Goal: Submit feedback/report problem: Submit feedback/report problem

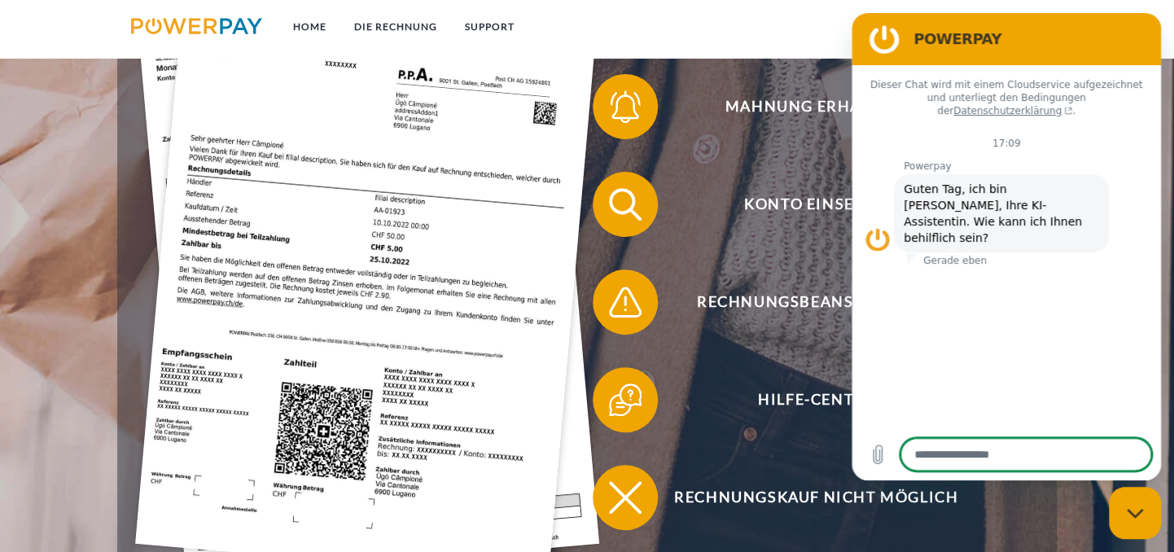
scroll to position [430, 0]
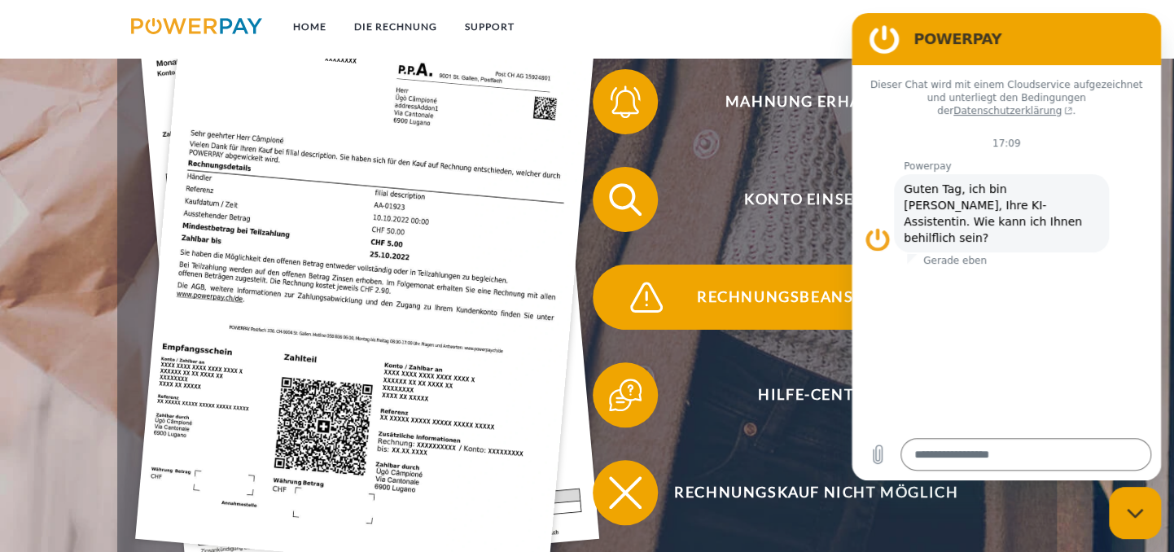
click at [767, 324] on span "Rechnungsbeanstandung" at bounding box center [815, 297] width 399 height 65
type textarea "*"
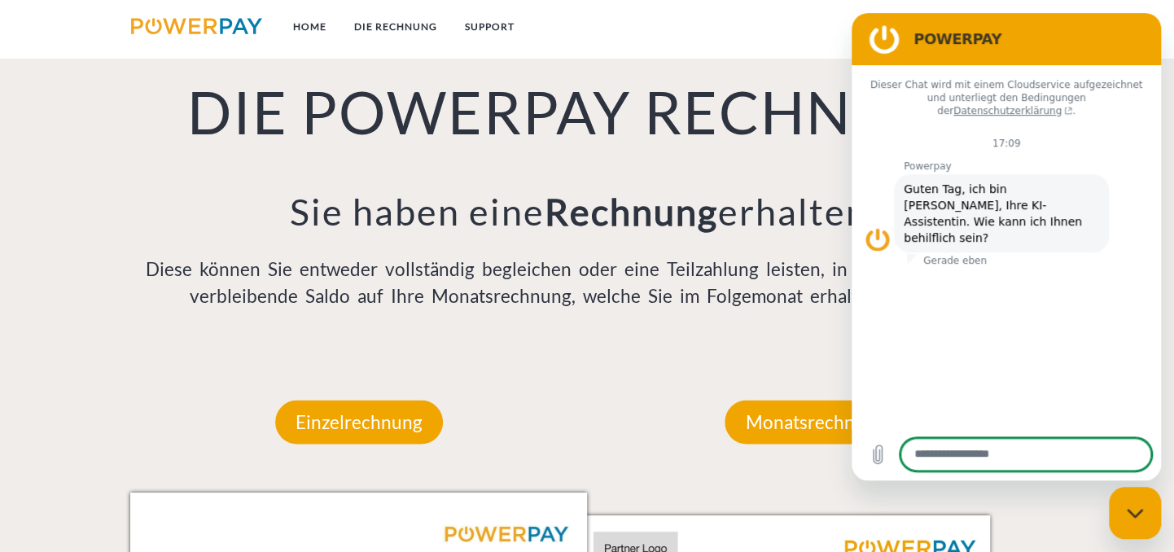
scroll to position [1160, 0]
click at [750, 366] on div "Monatsrechnung" at bounding box center [815, 421] width 278 height 142
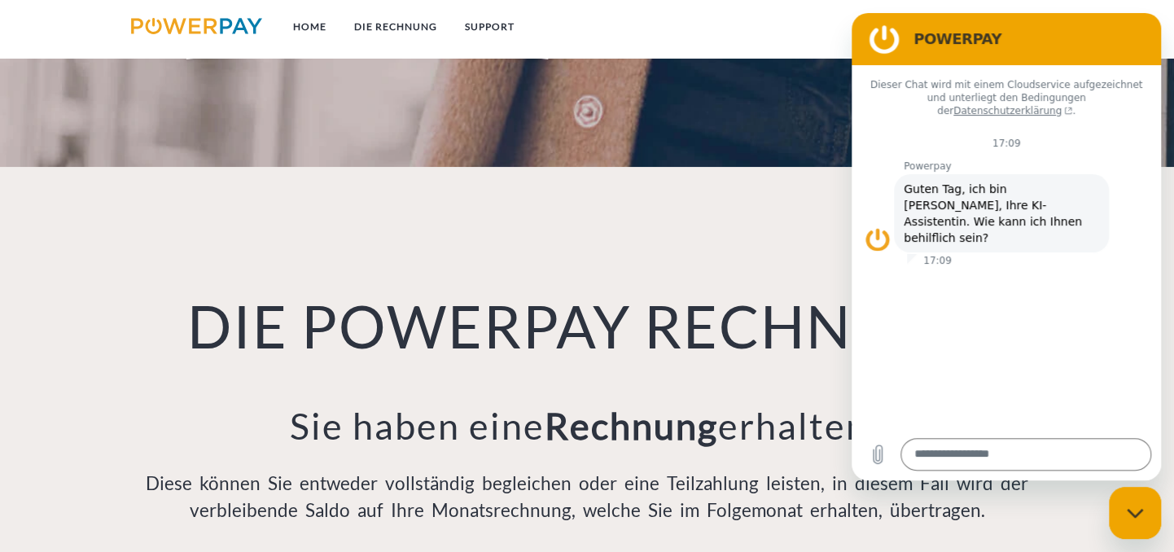
scroll to position [902, 0]
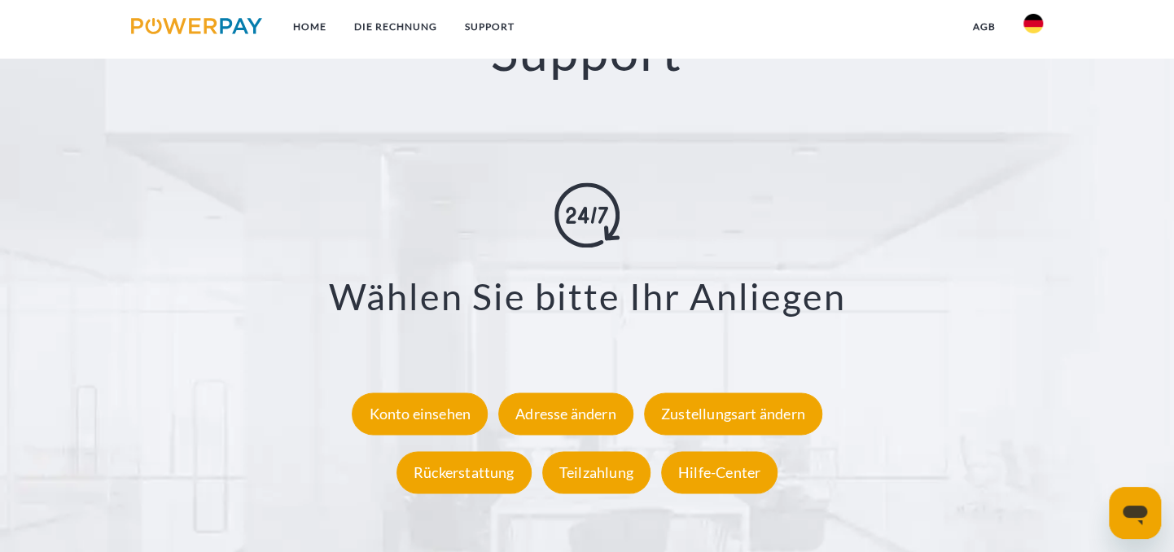
scroll to position [2836, 0]
